Goal: Task Accomplishment & Management: Complete application form

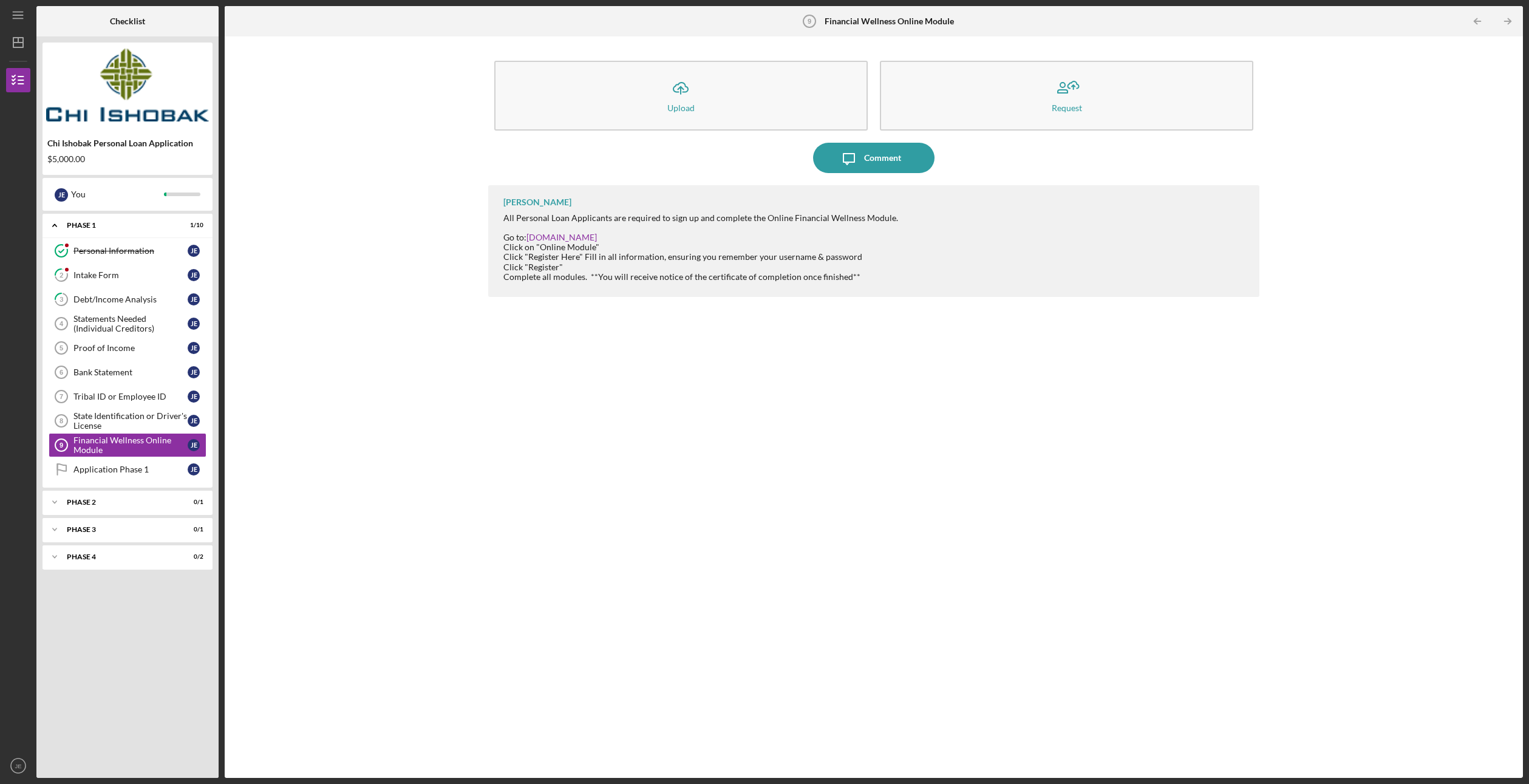
click at [119, 76] on img at bounding box center [127, 84] width 170 height 73
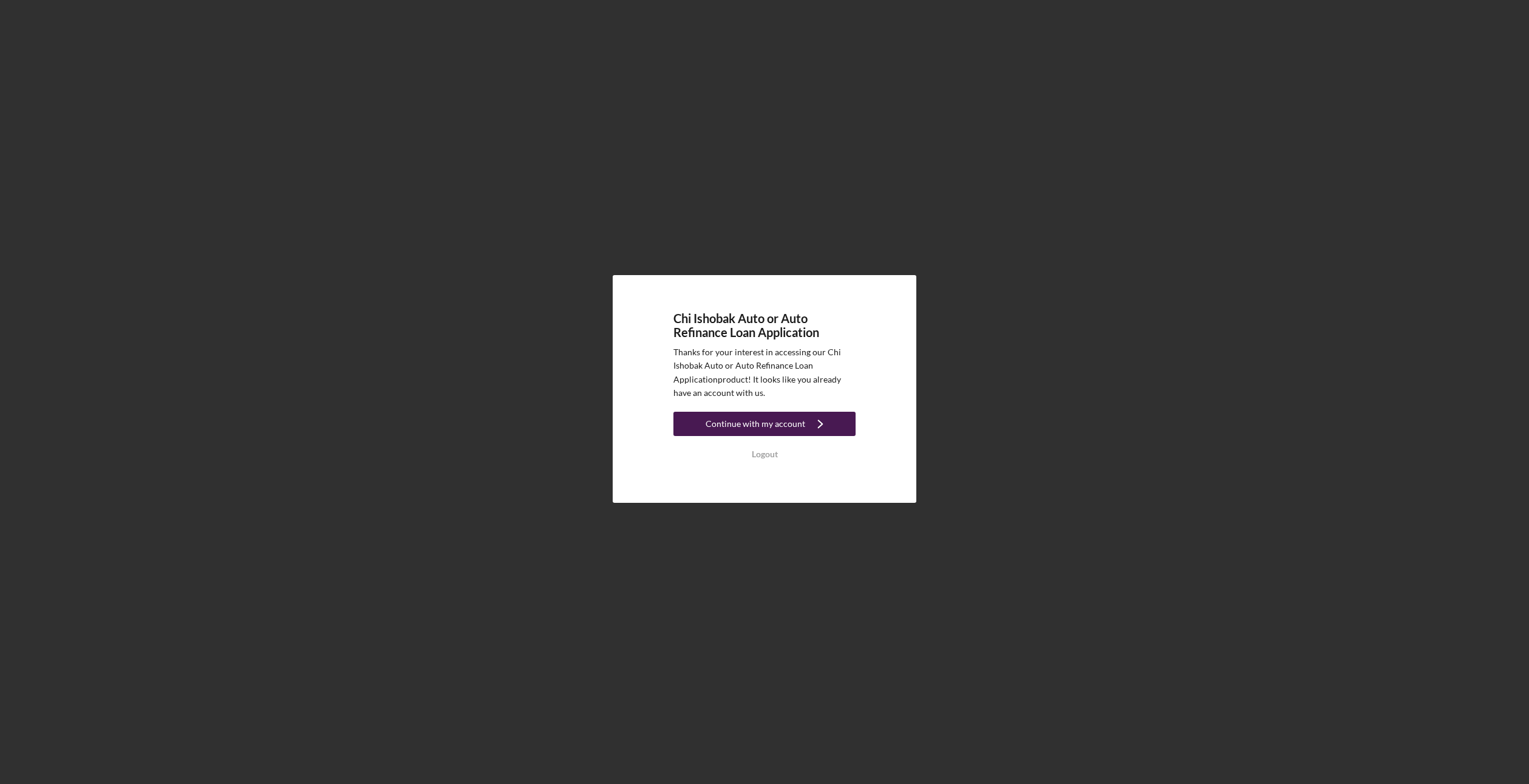
click at [796, 421] on div "Continue with my account" at bounding box center [755, 424] width 100 height 25
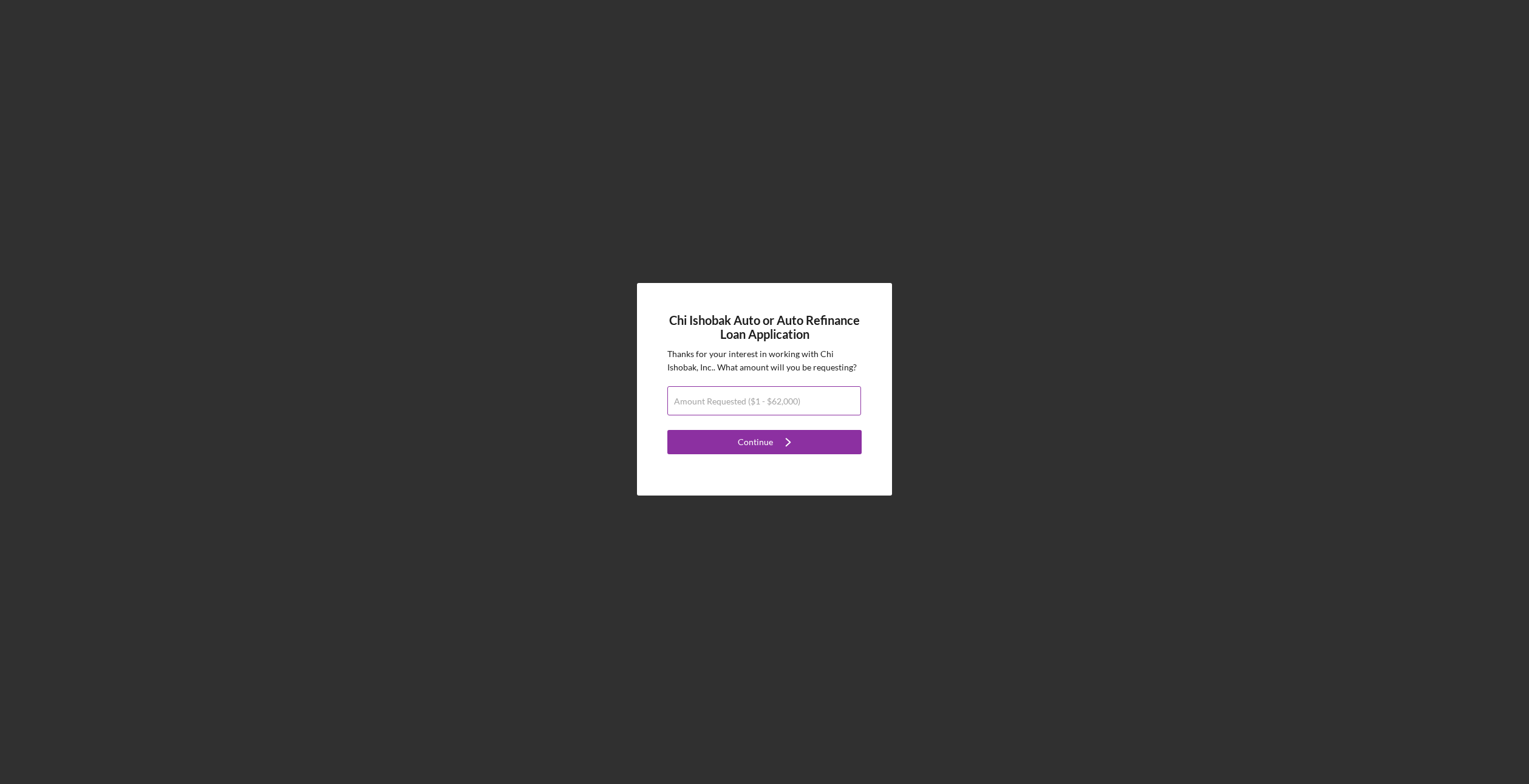
click at [768, 401] on label "Amount Requested ($1 - $62,000)" at bounding box center [737, 401] width 126 height 9
click at [768, 401] on input "Amount Requested ($1 - $62,000)" at bounding box center [764, 401] width 194 height 29
type input "$5"
type input "$6,000"
click at [766, 439] on div "Continue" at bounding box center [755, 442] width 35 height 25
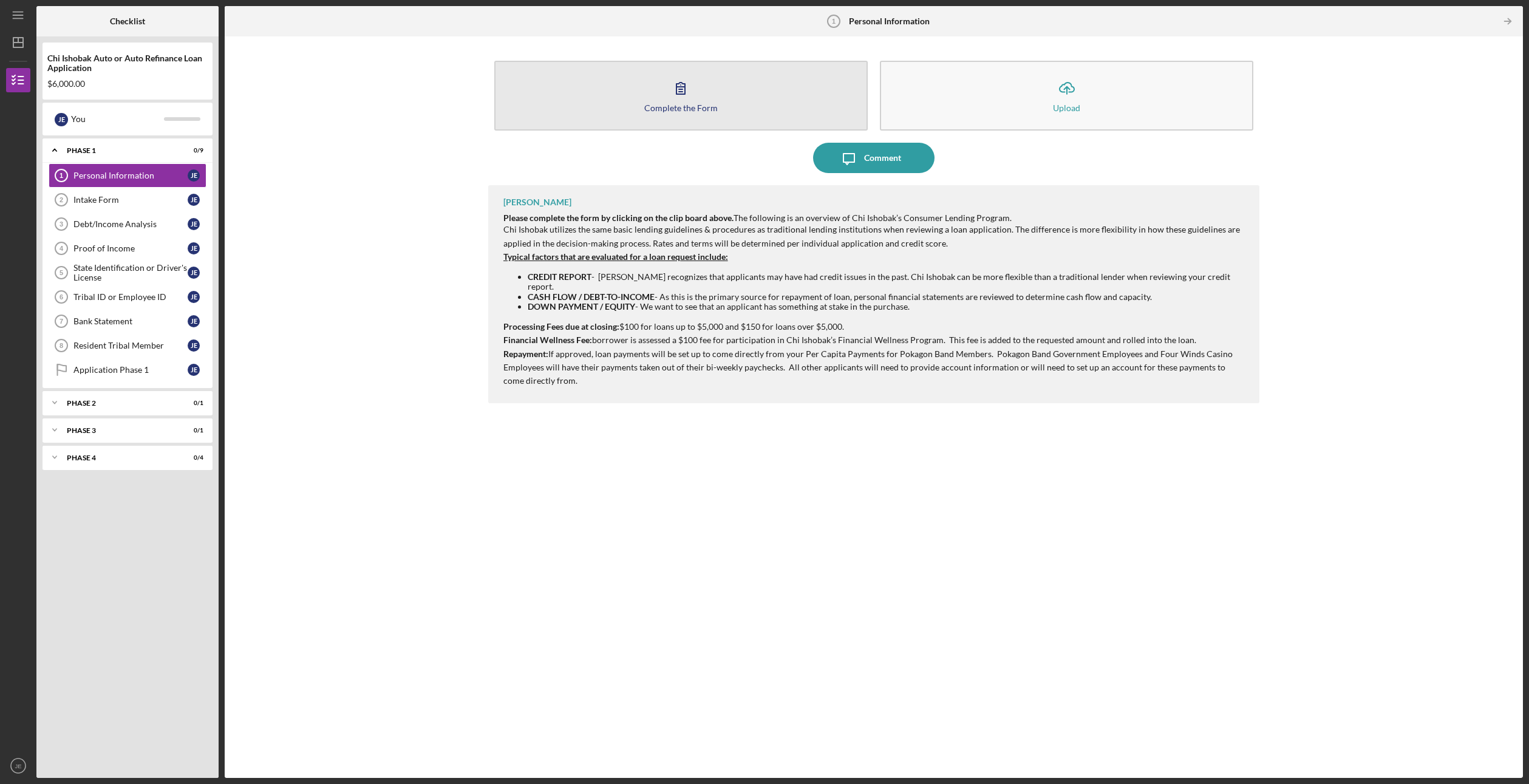
click at [669, 100] on icon "button" at bounding box center [681, 88] width 30 height 30
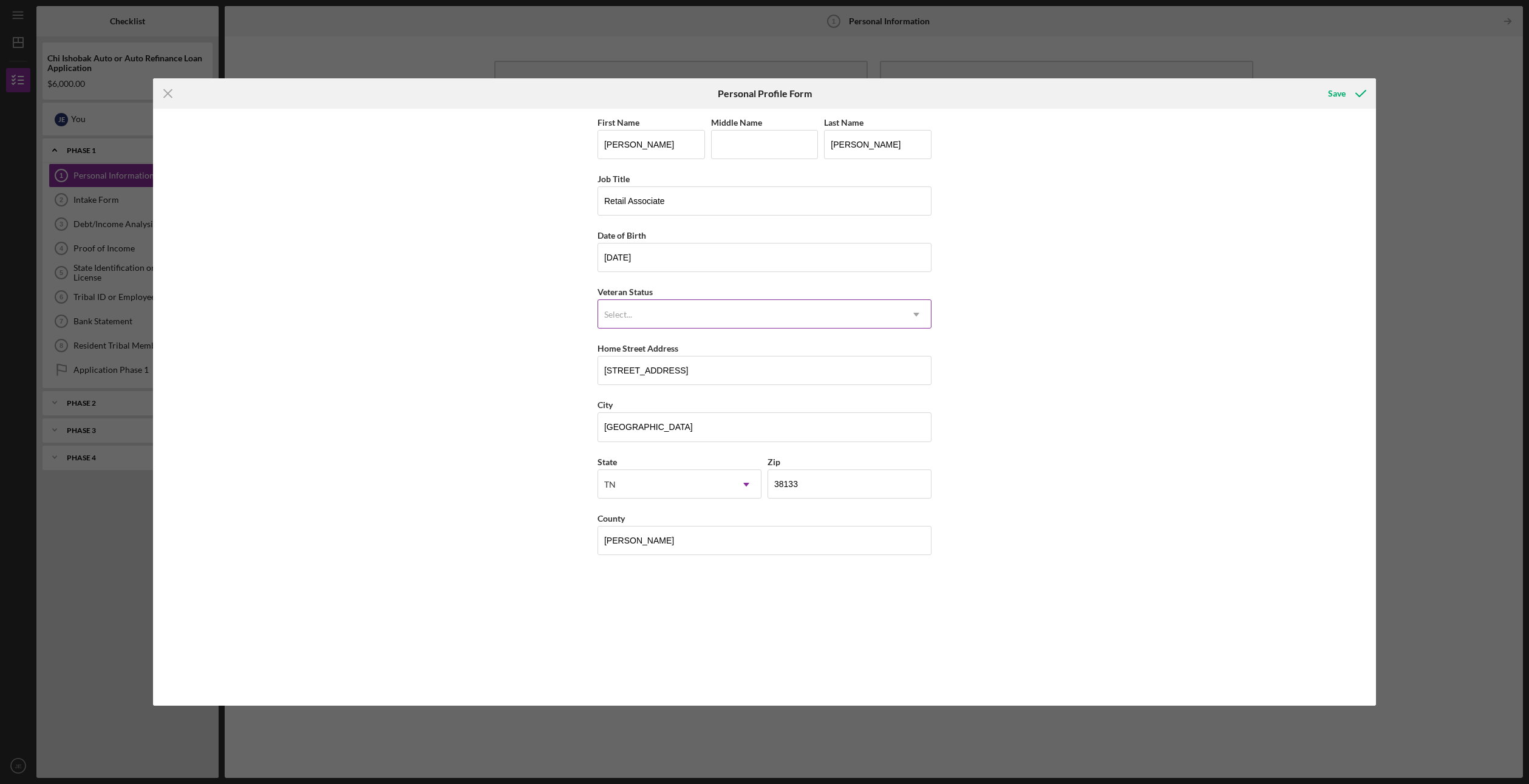
click at [704, 316] on div "Select..." at bounding box center [750, 314] width 303 height 28
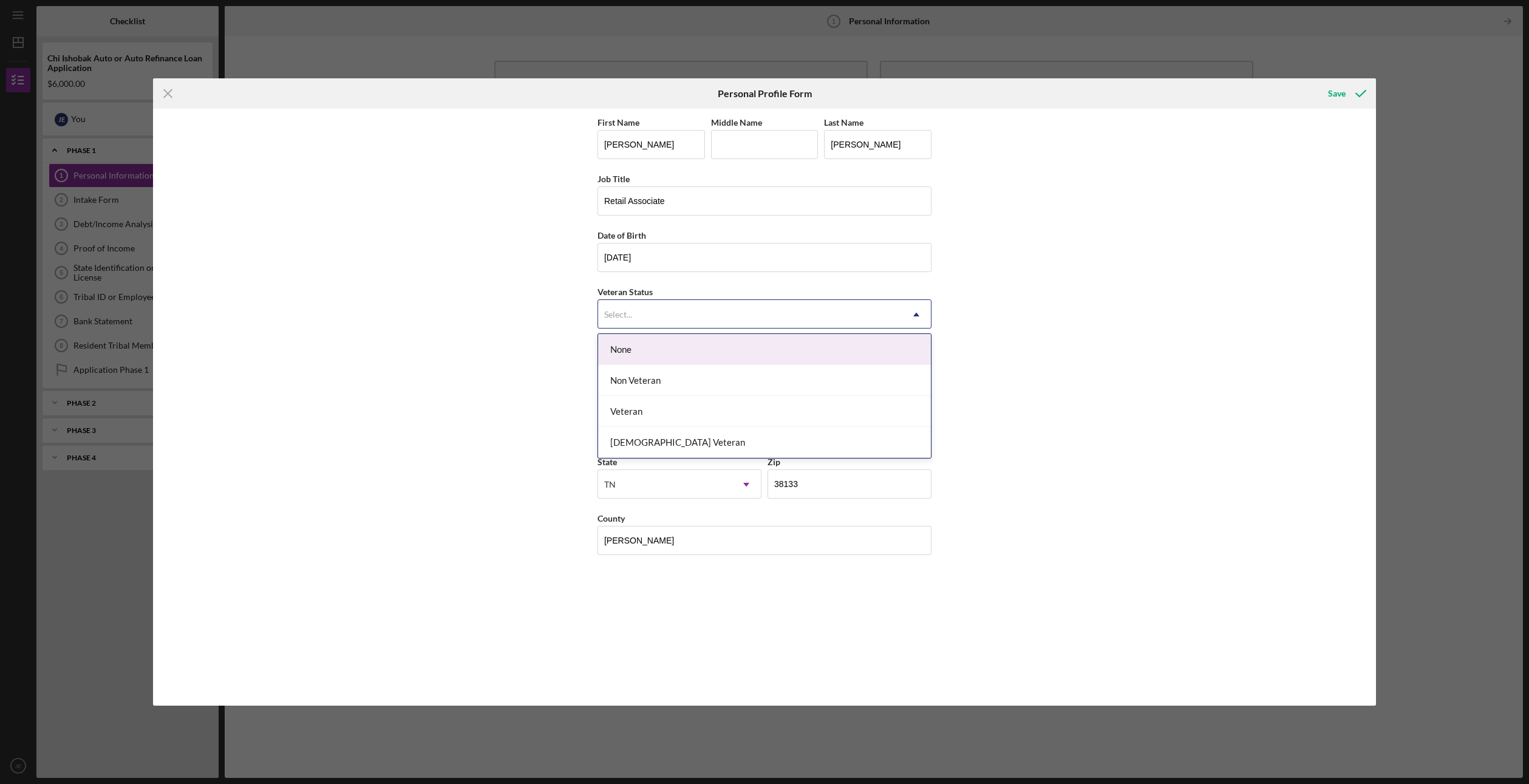
click at [659, 349] on div "None" at bounding box center [764, 349] width 333 height 31
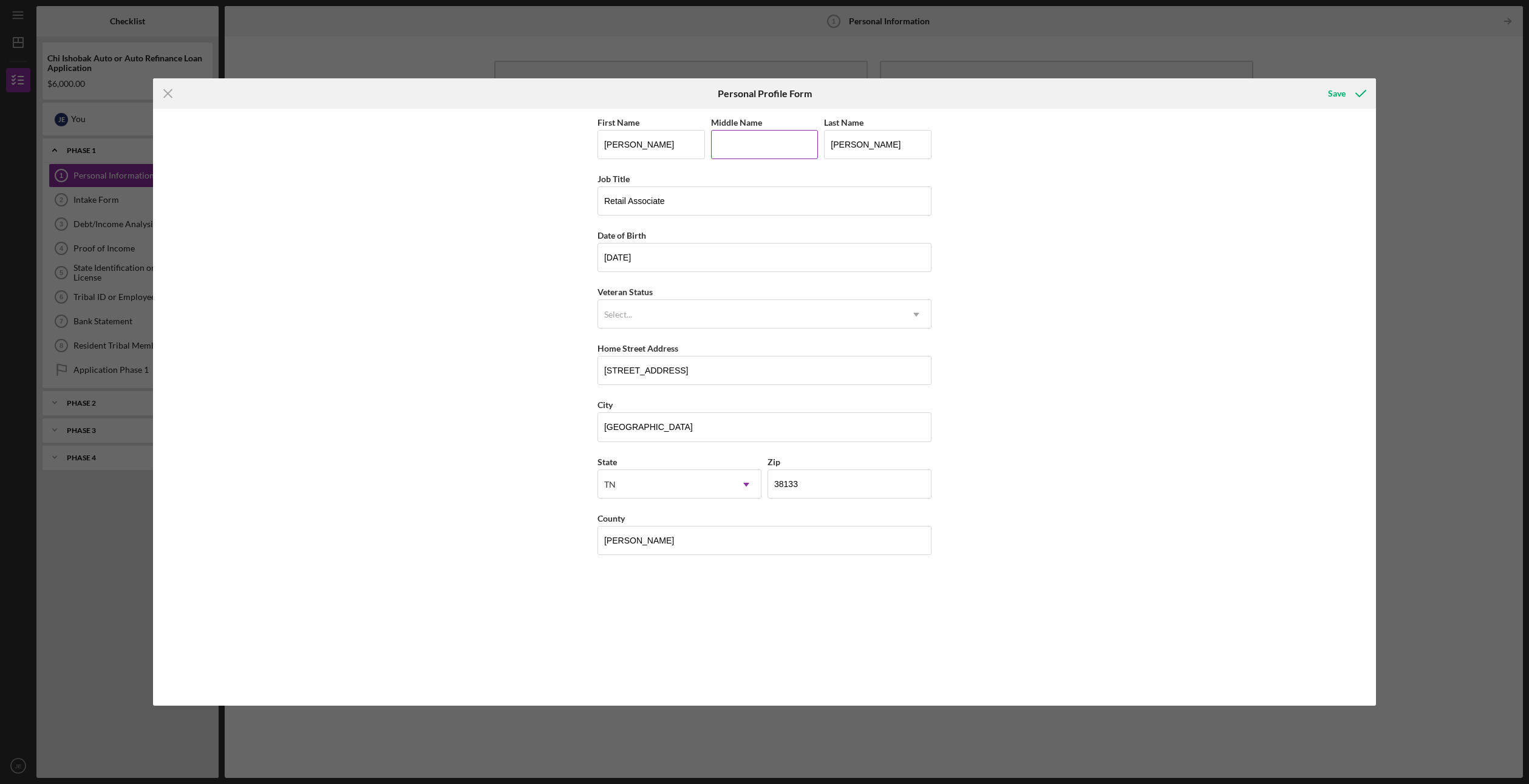
click at [771, 141] on input "Middle Name" at bounding box center [765, 144] width 108 height 29
click at [719, 147] on input "ray" at bounding box center [765, 144] width 108 height 29
type input "Ray"
click at [1334, 95] on div "Save" at bounding box center [1337, 94] width 17 height 25
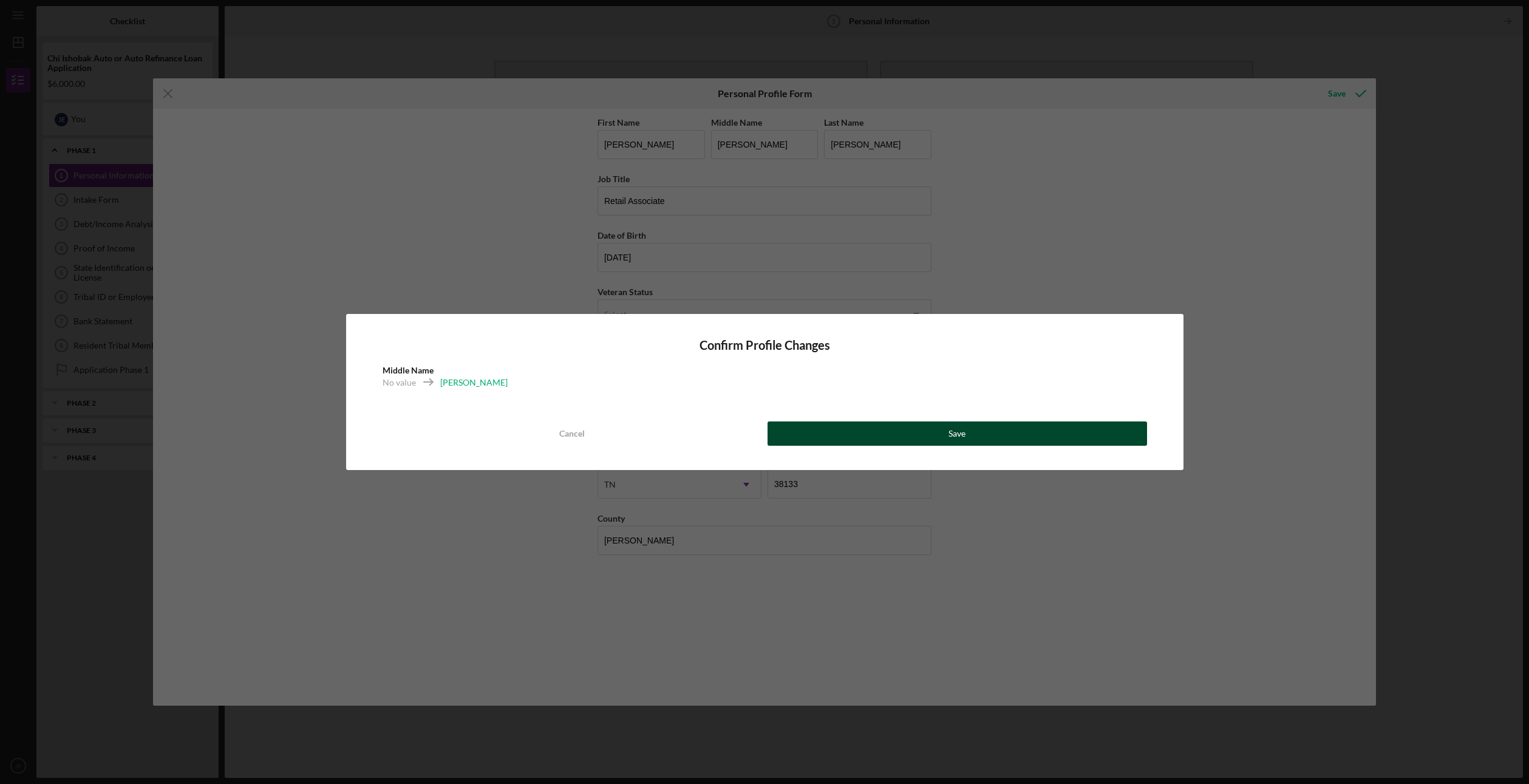
click at [857, 440] on button "Save" at bounding box center [958, 434] width 380 height 25
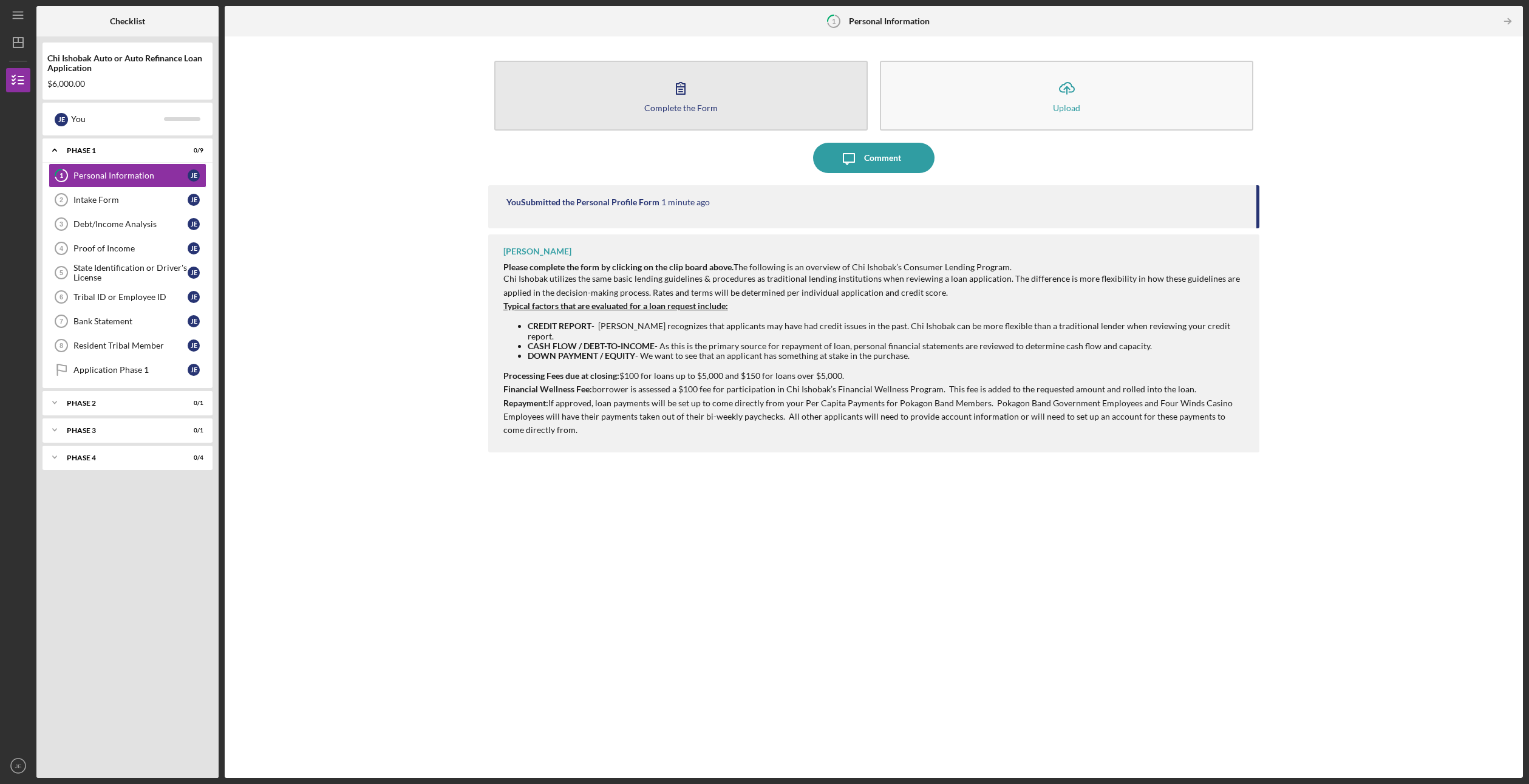
click at [693, 105] on div "Complete the Form" at bounding box center [681, 108] width 74 height 9
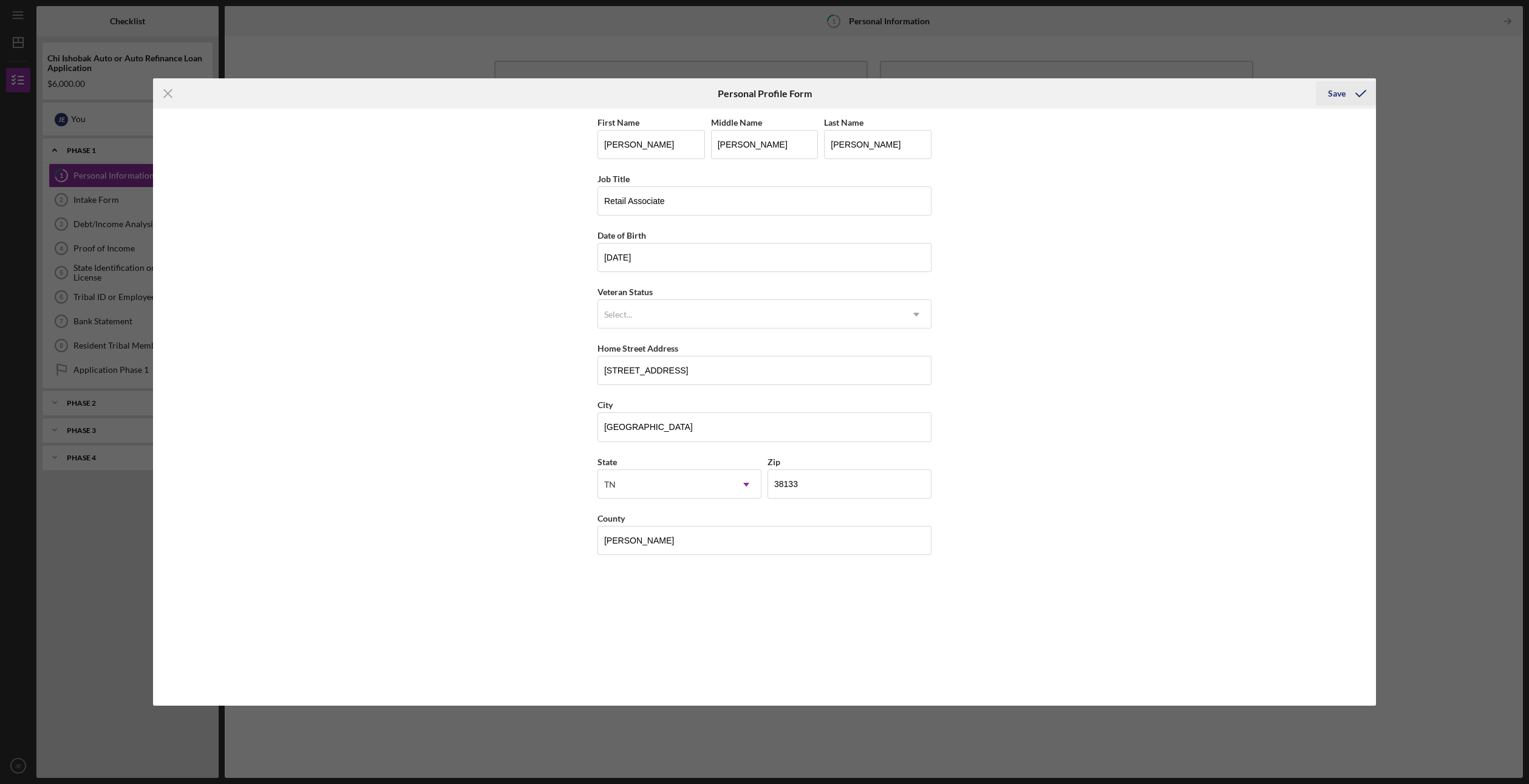
click at [1347, 95] on icon "submit" at bounding box center [1361, 93] width 30 height 30
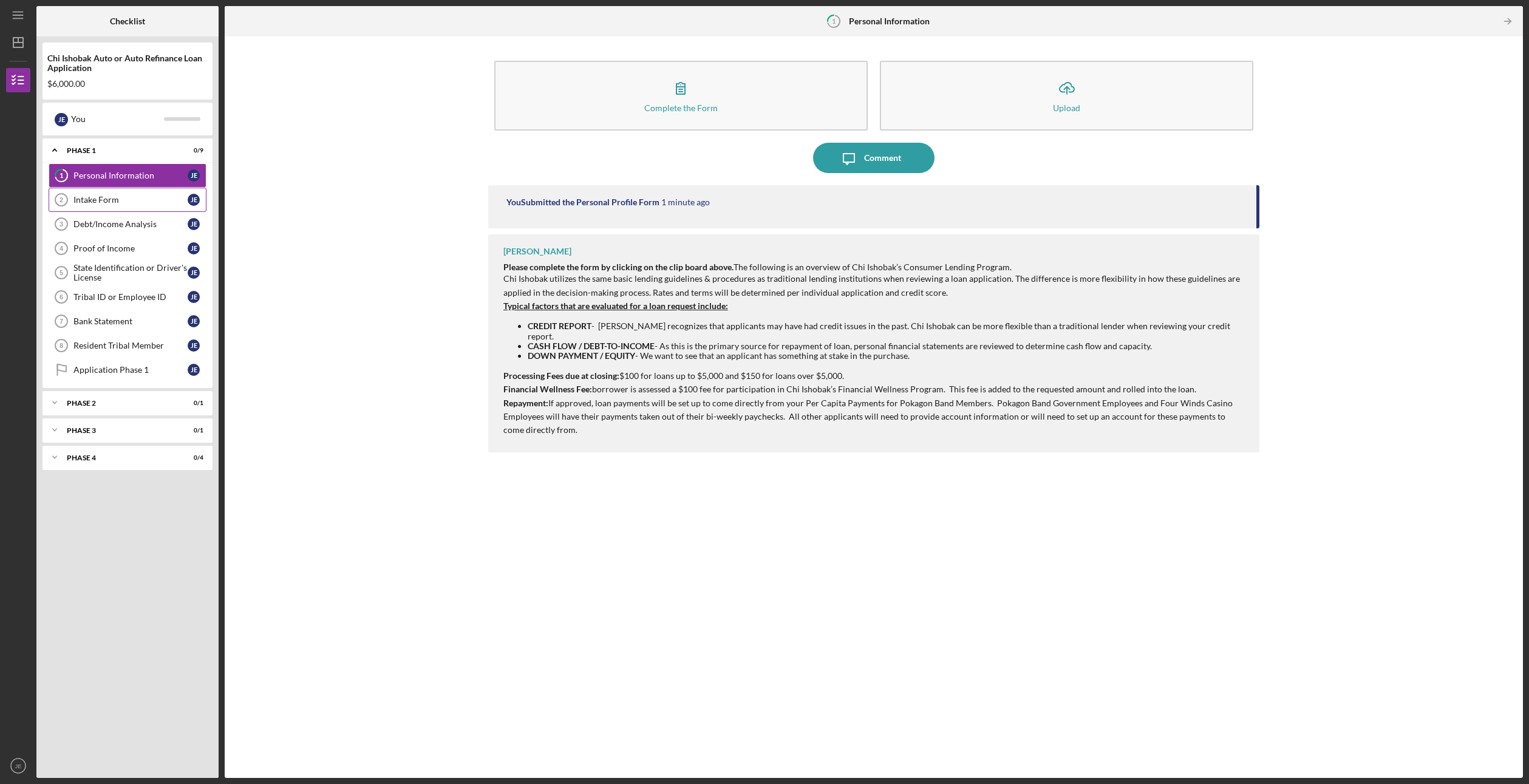
click at [103, 204] on div "Intake Form" at bounding box center [131, 199] width 114 height 9
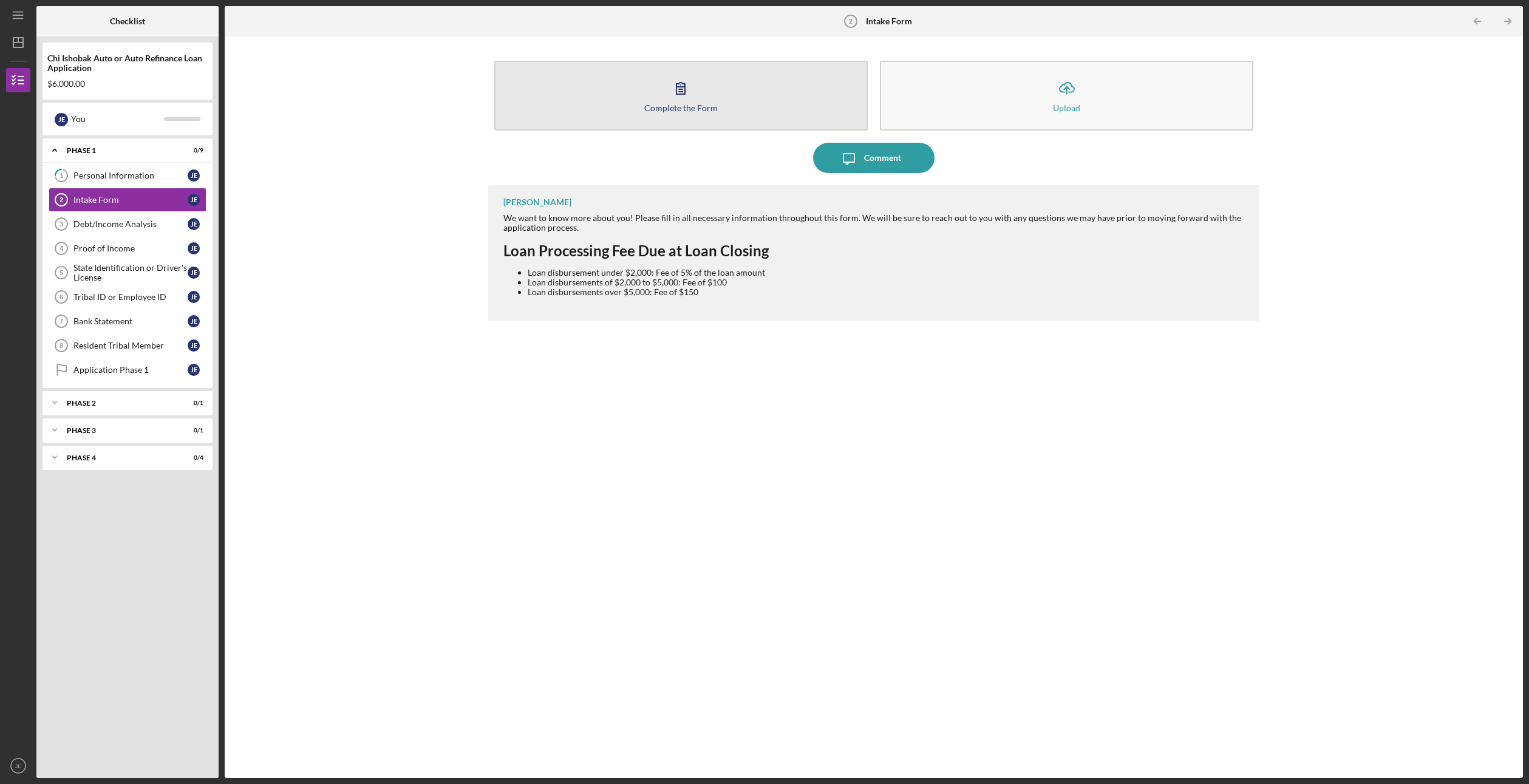
click at [694, 104] on div "Complete the Form" at bounding box center [681, 108] width 74 height 9
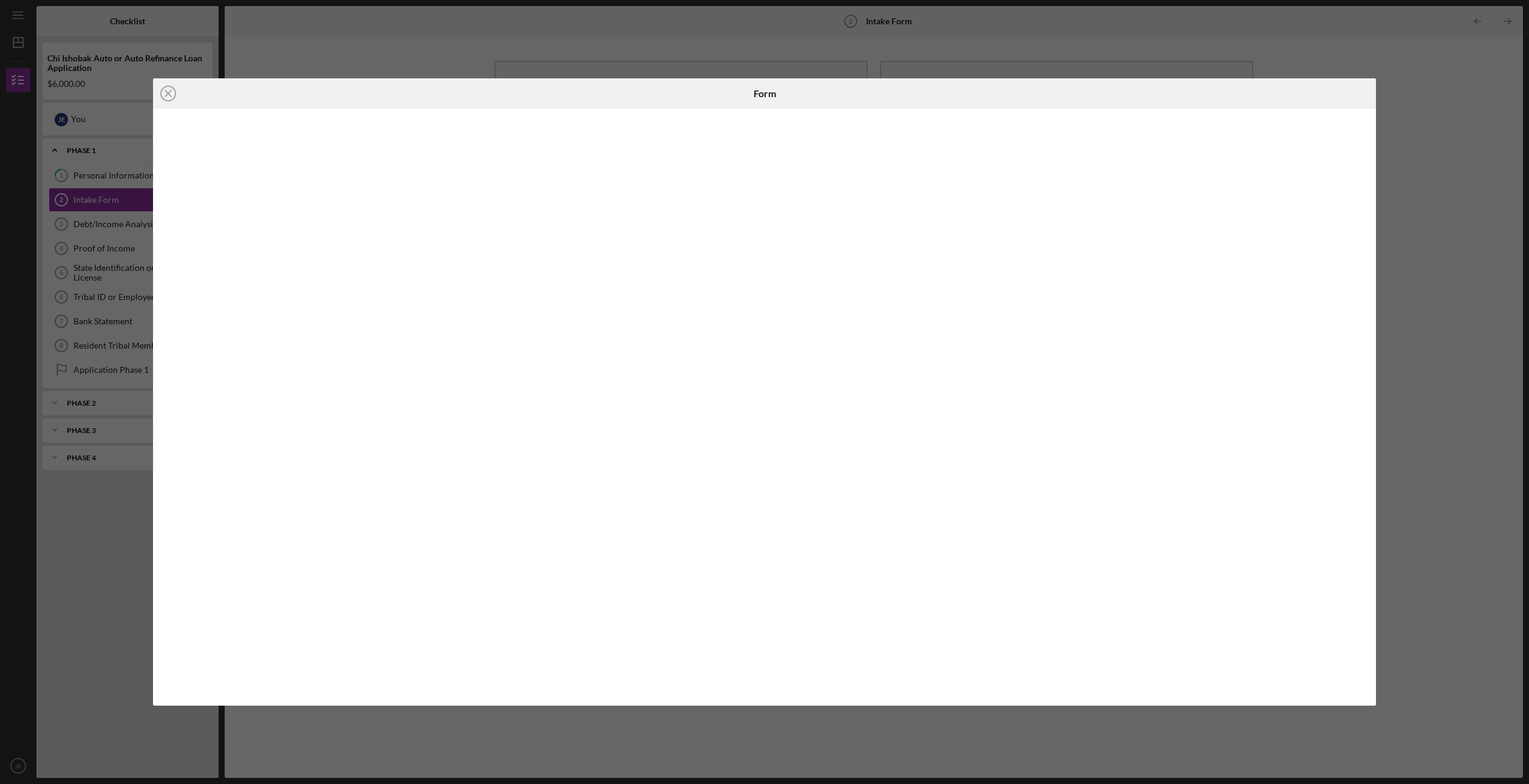
click at [1399, 101] on div "Icon/Close Form" at bounding box center [764, 392] width 1529 height 784
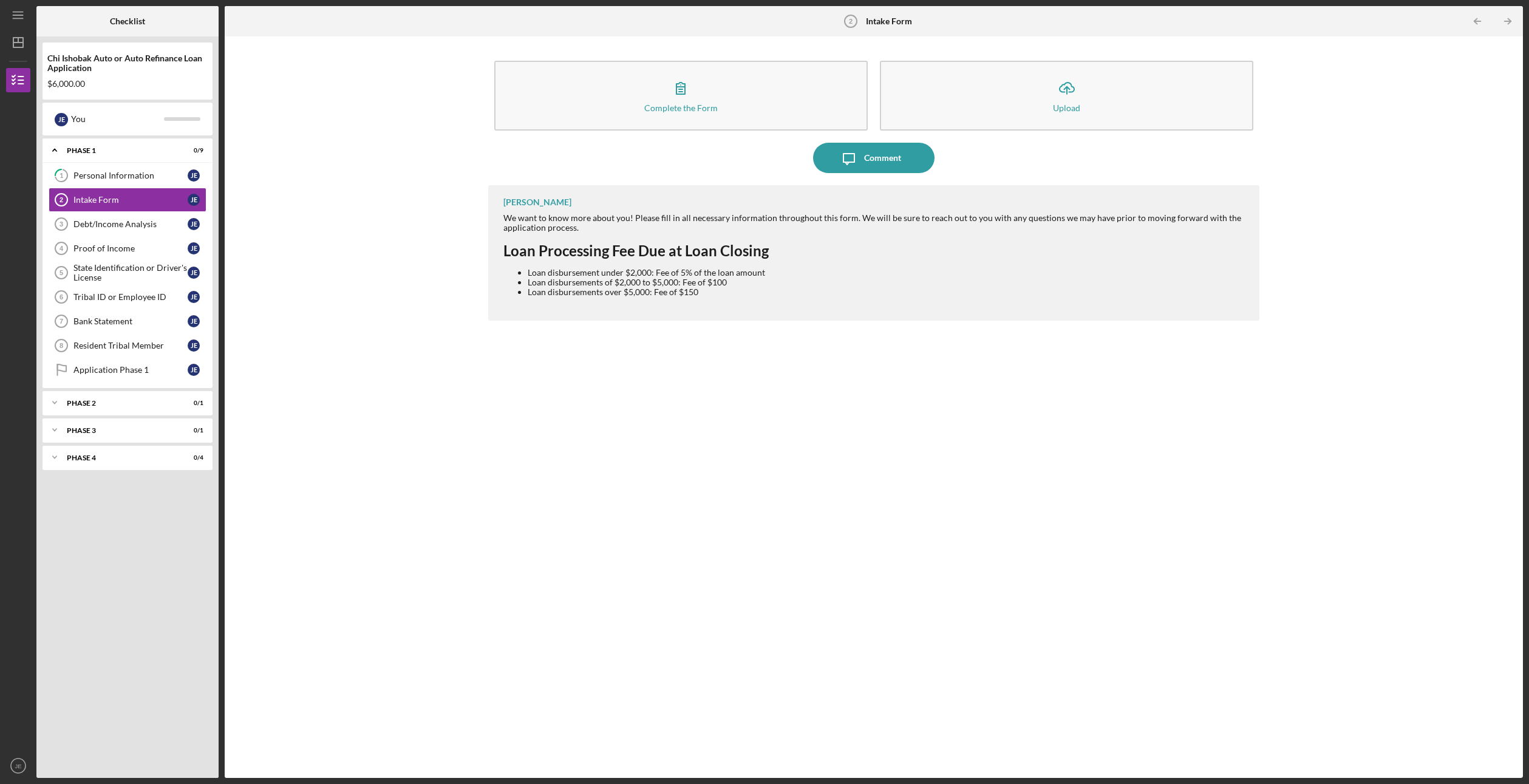
click at [108, 55] on div "Chi Ishobak Auto or Auto Refinance Loan Application" at bounding box center [128, 63] width 160 height 19
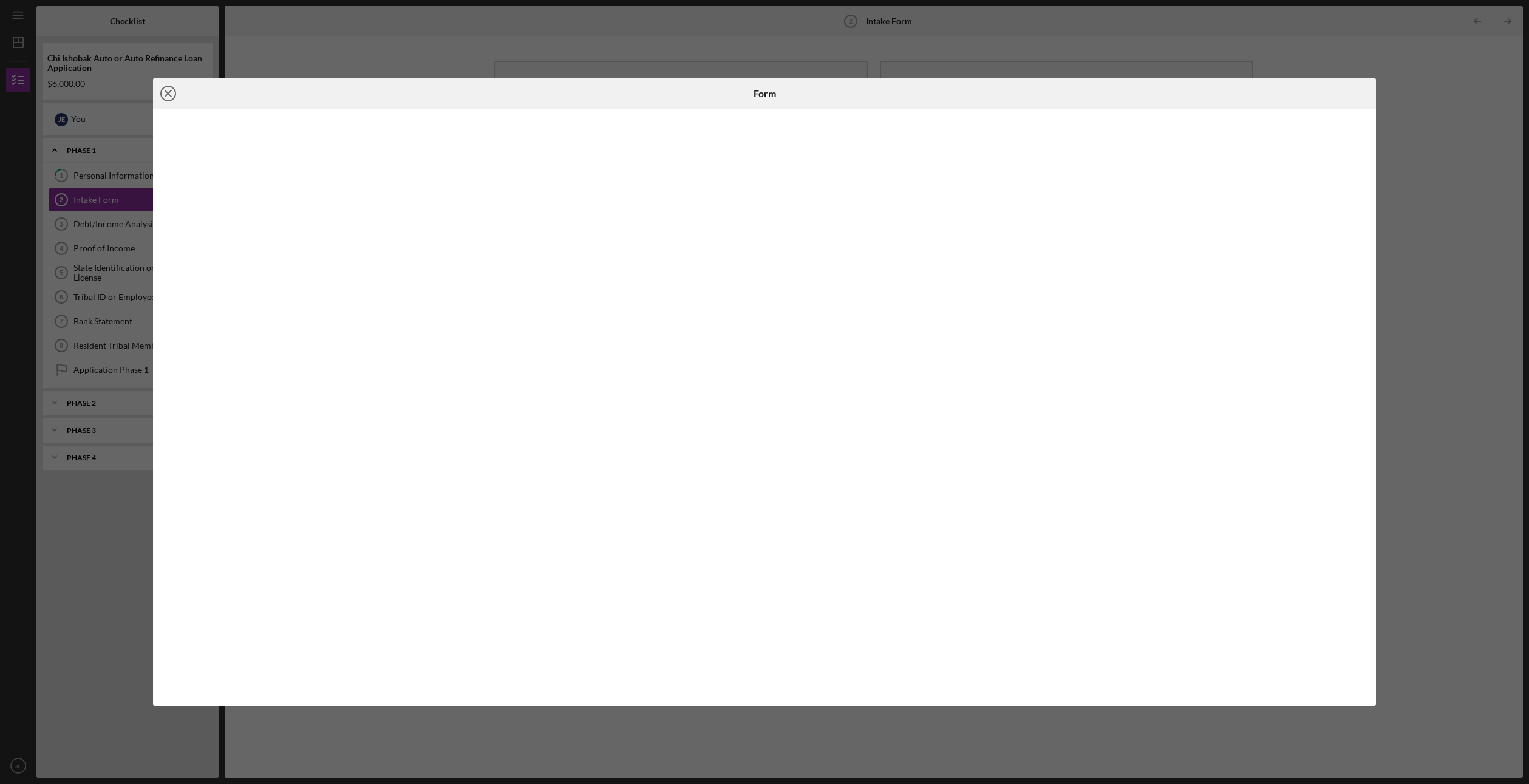
click at [166, 96] on icon "Icon/Close" at bounding box center [168, 93] width 30 height 30
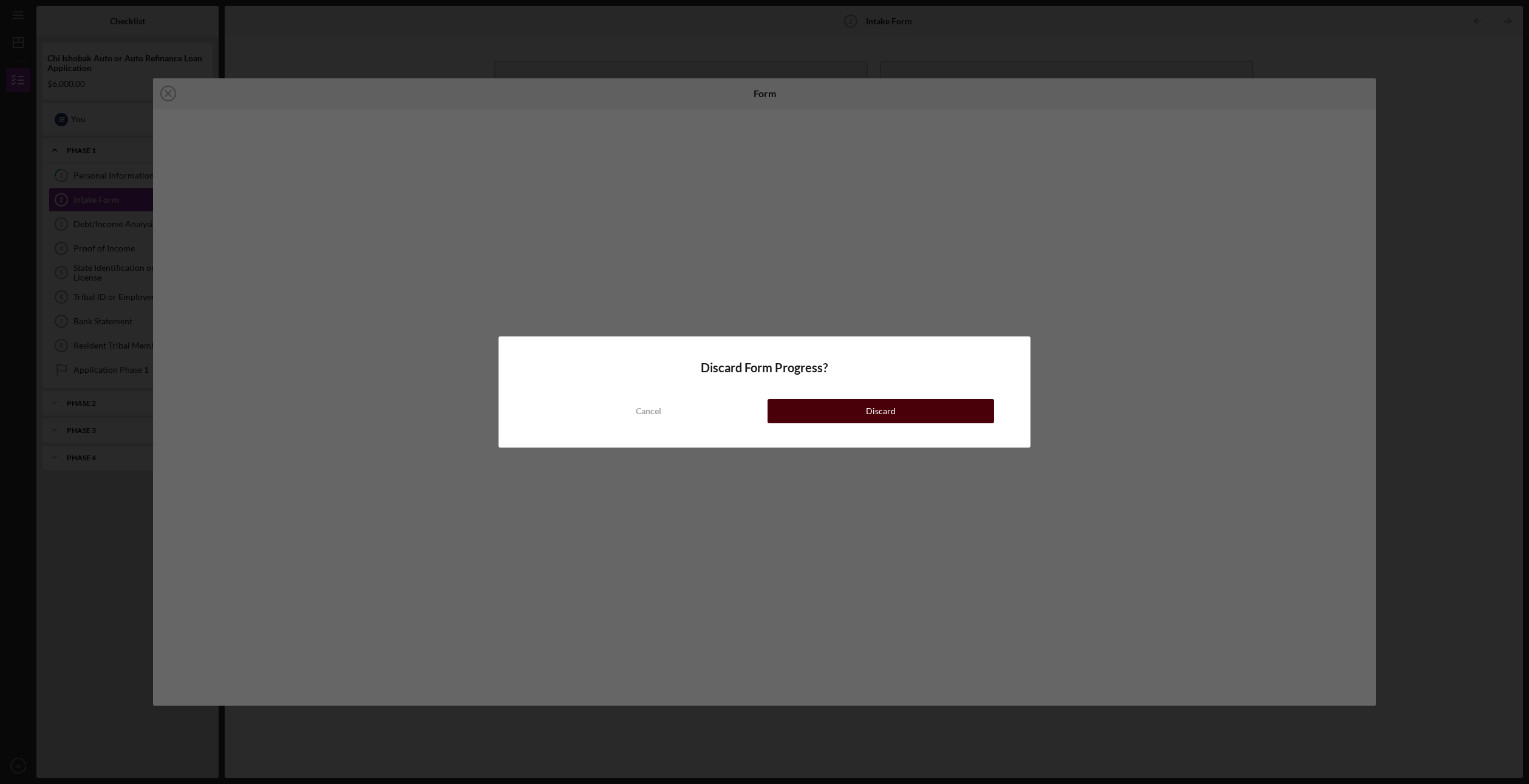
click at [893, 411] on div "Discard" at bounding box center [880, 411] width 30 height 25
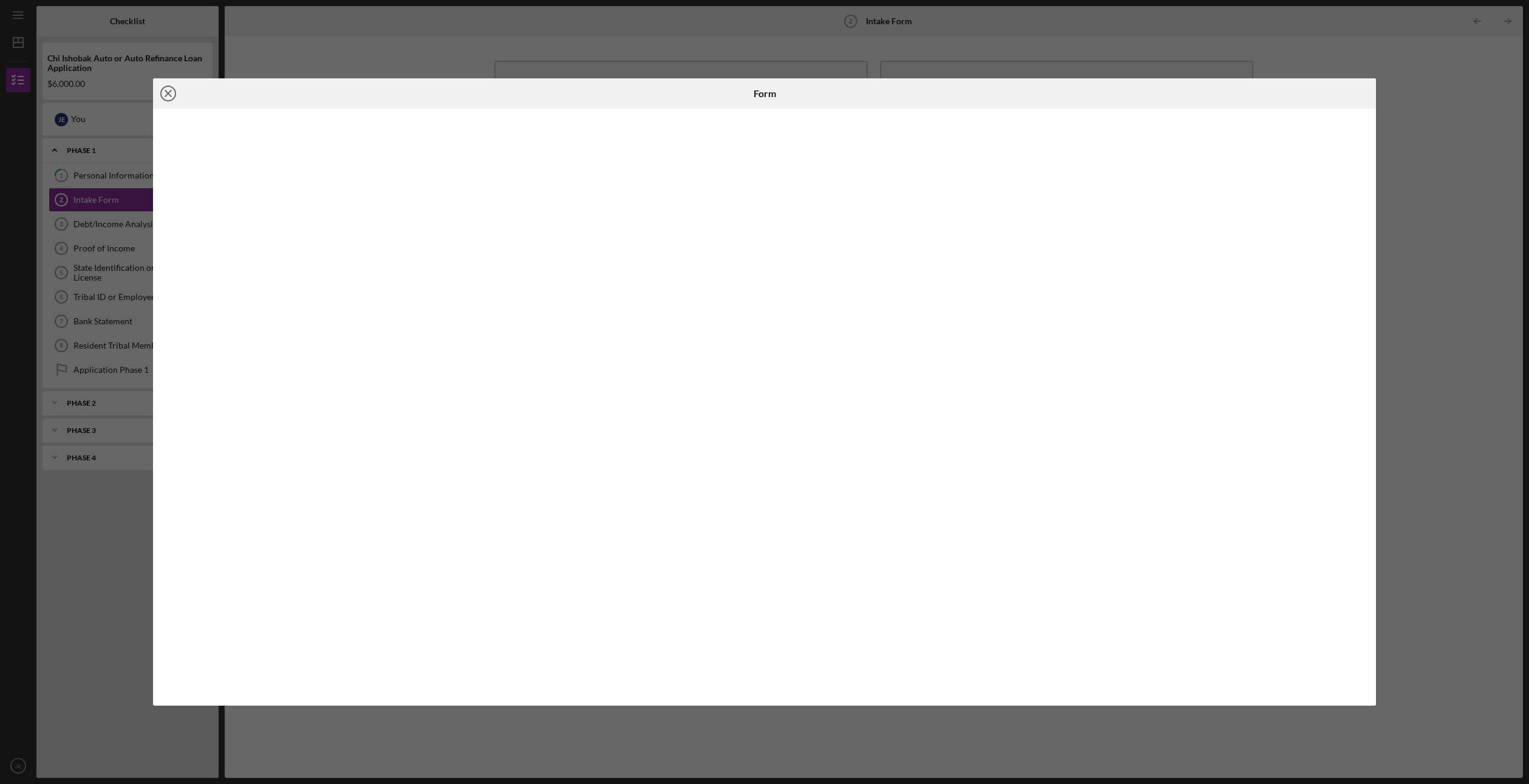
click at [168, 95] on icon "Icon/Close" at bounding box center [168, 93] width 30 height 30
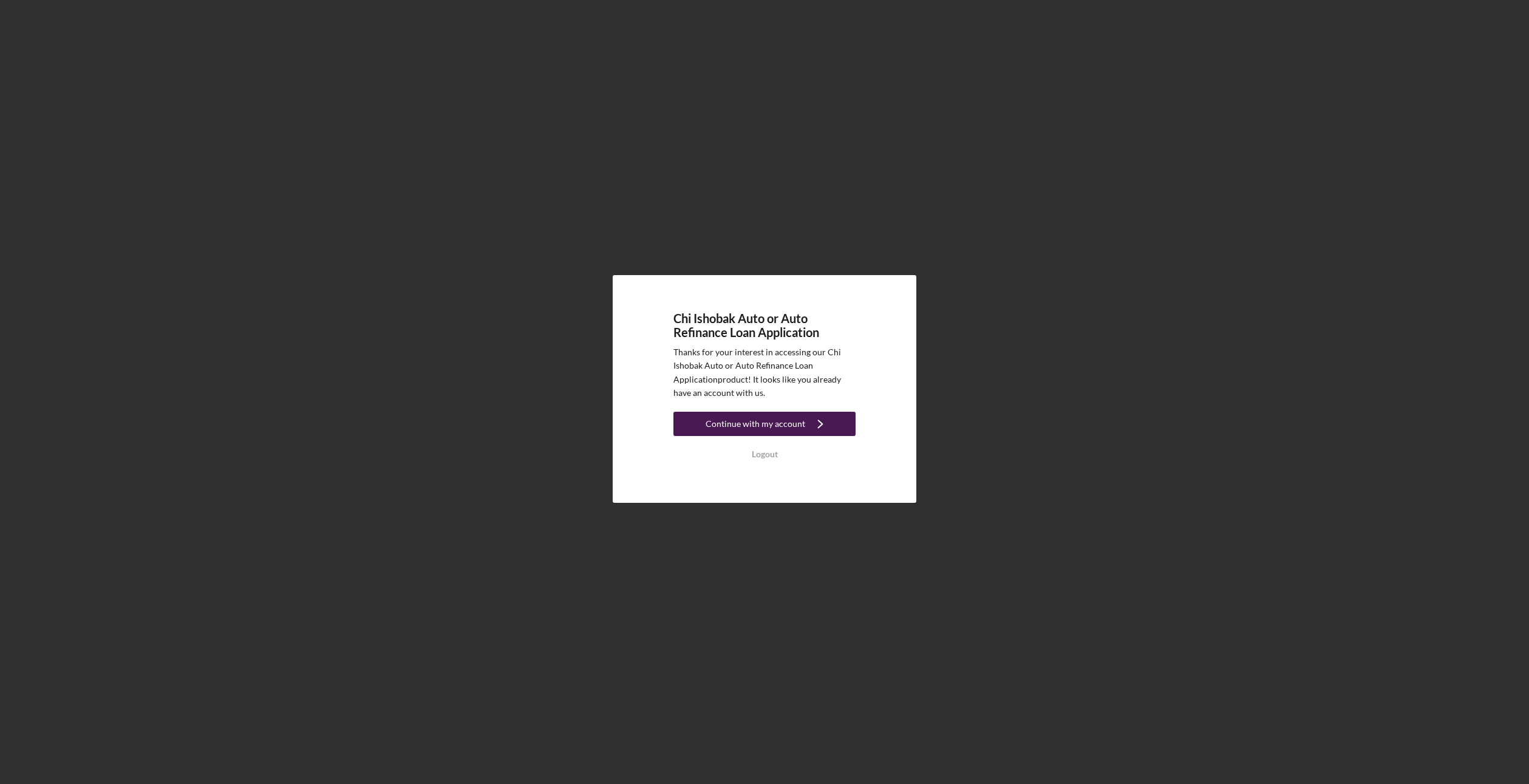
click at [735, 424] on div "Continue with my account" at bounding box center [755, 424] width 100 height 25
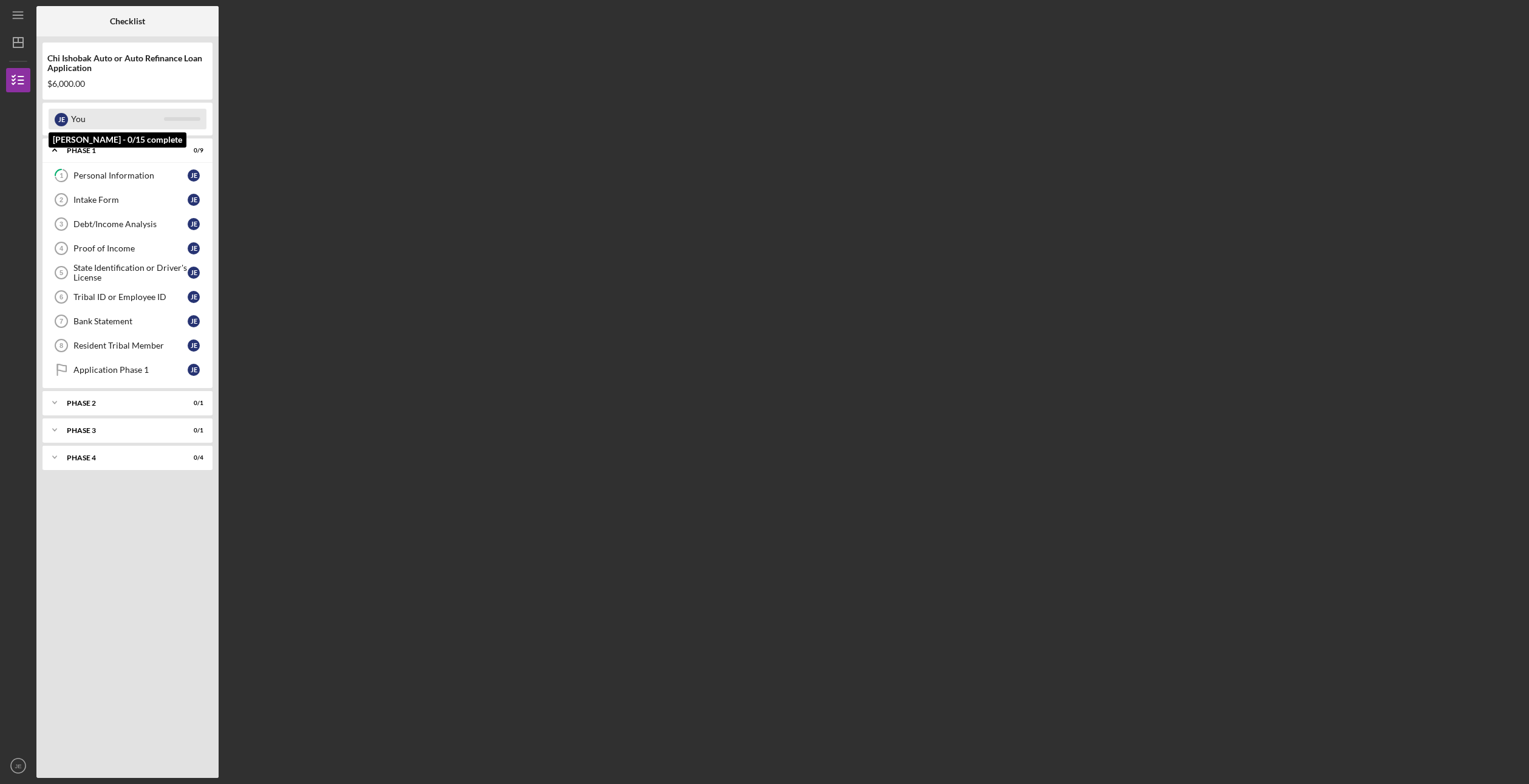
click at [66, 115] on div "J E" at bounding box center [61, 119] width 13 height 13
click at [130, 190] on link "Intake Form 2 Intake Form J E" at bounding box center [127, 200] width 158 height 25
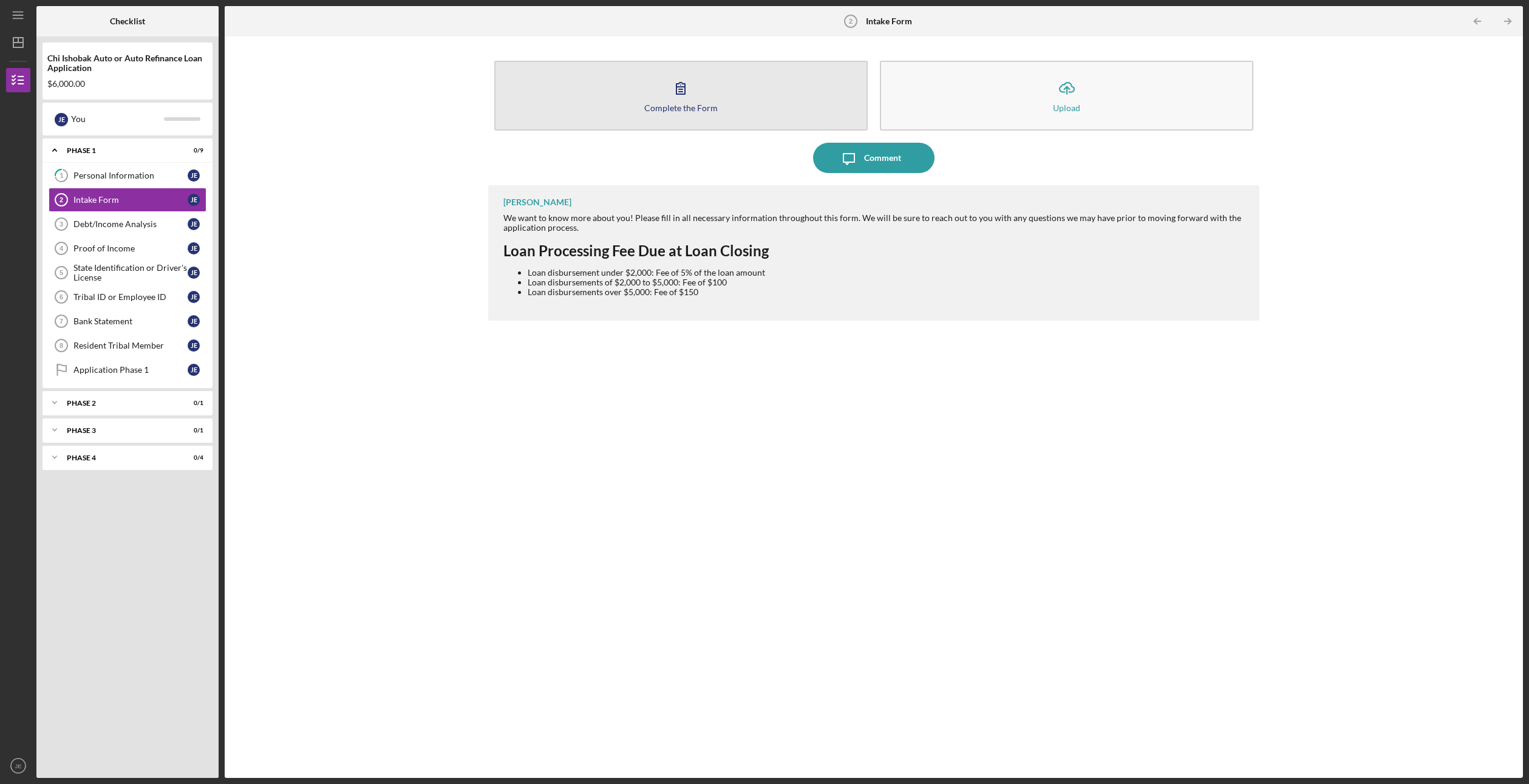
click at [662, 107] on div "Complete the Form" at bounding box center [681, 108] width 74 height 9
